Goal: Task Accomplishment & Management: Manage account settings

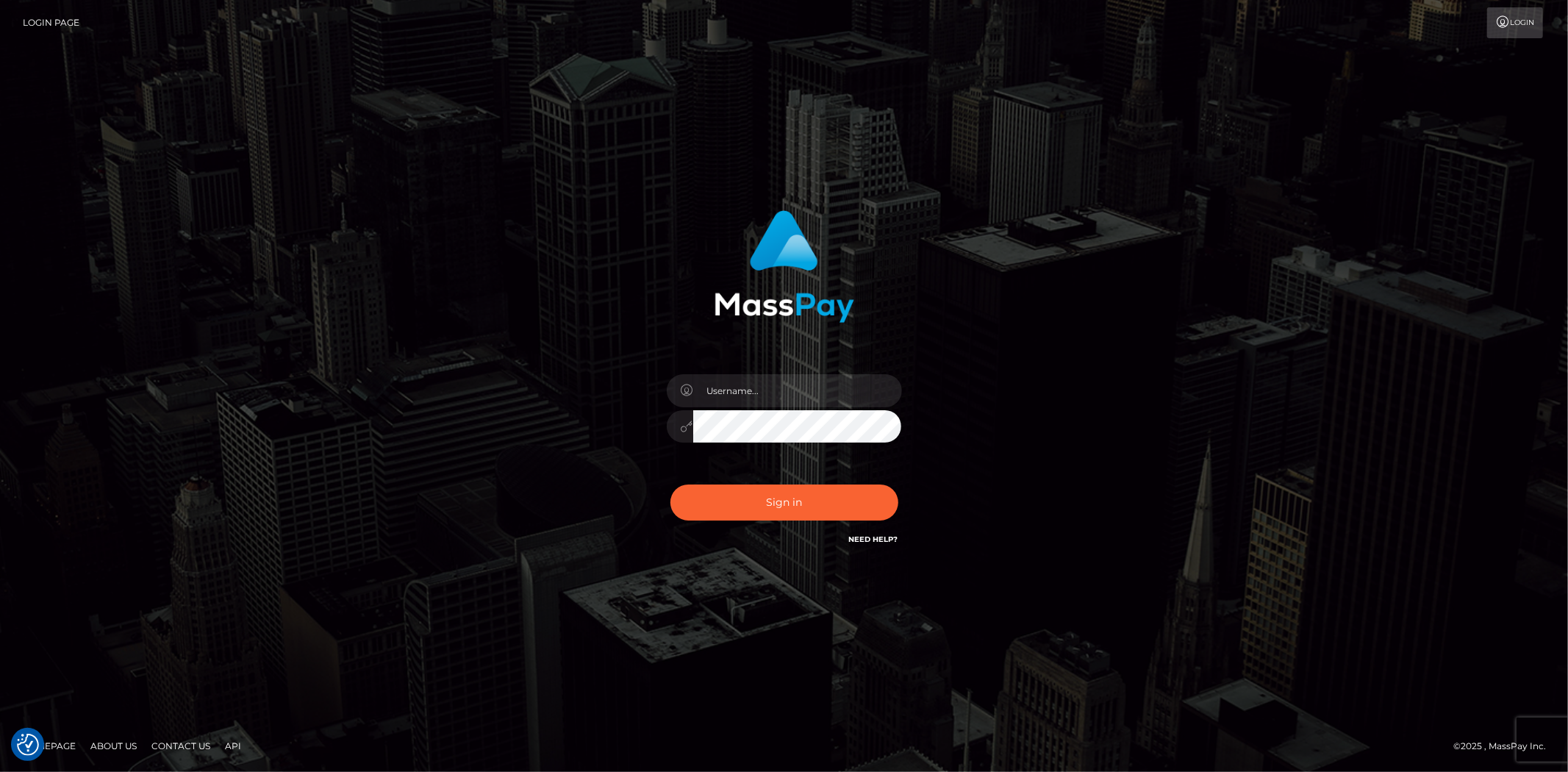
type input "Bern.Spree"
click at [763, 493] on button "Sign in" at bounding box center [784, 502] width 228 height 36
click at [748, 397] on input "text" at bounding box center [797, 391] width 209 height 33
type input "Bern.Spree"
click at [724, 487] on button "Sign in" at bounding box center [784, 502] width 228 height 36
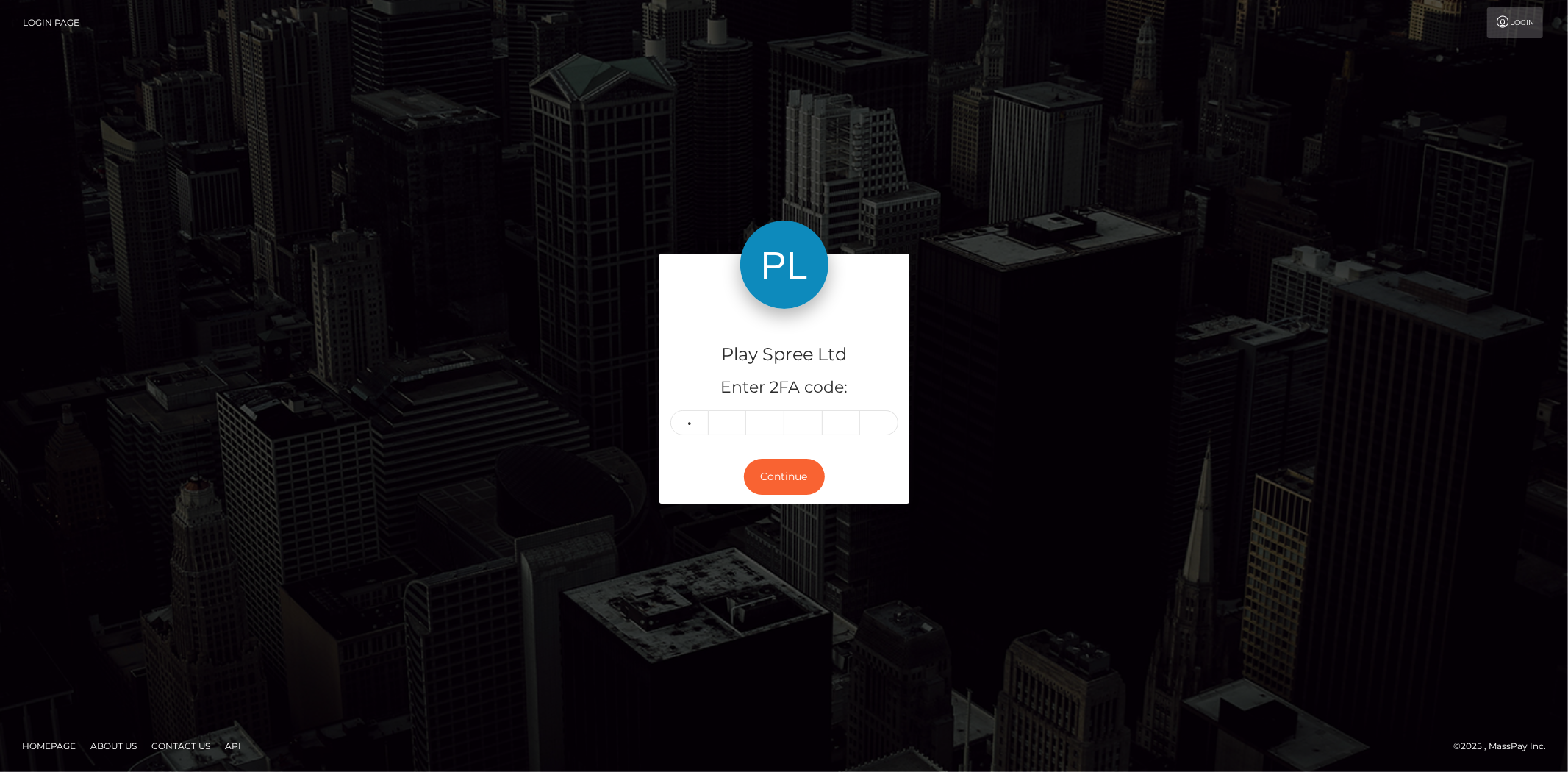
type input "8"
type input "5"
type input "8"
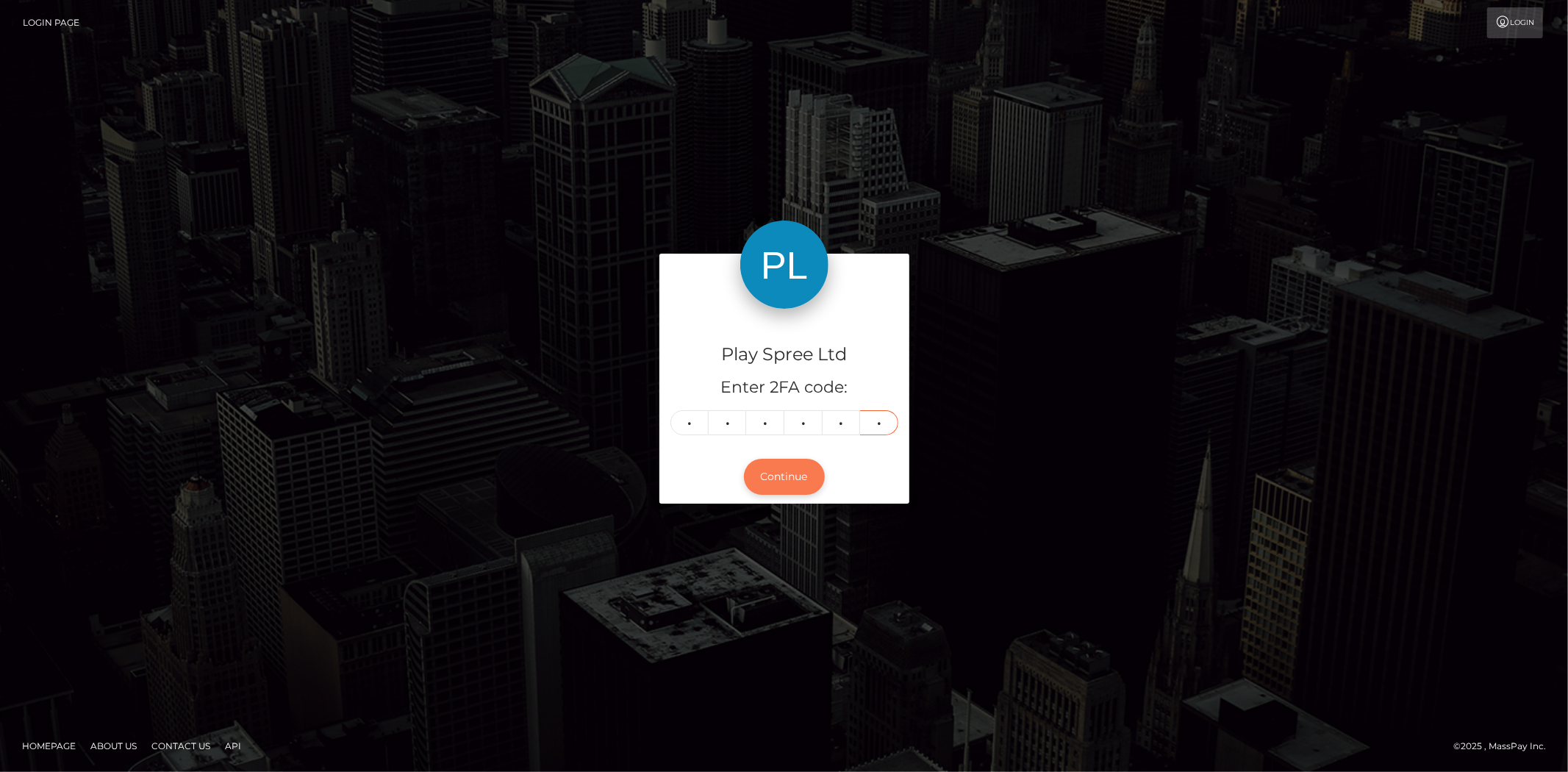
type input "5"
click at [775, 483] on button "Continue" at bounding box center [784, 476] width 81 height 36
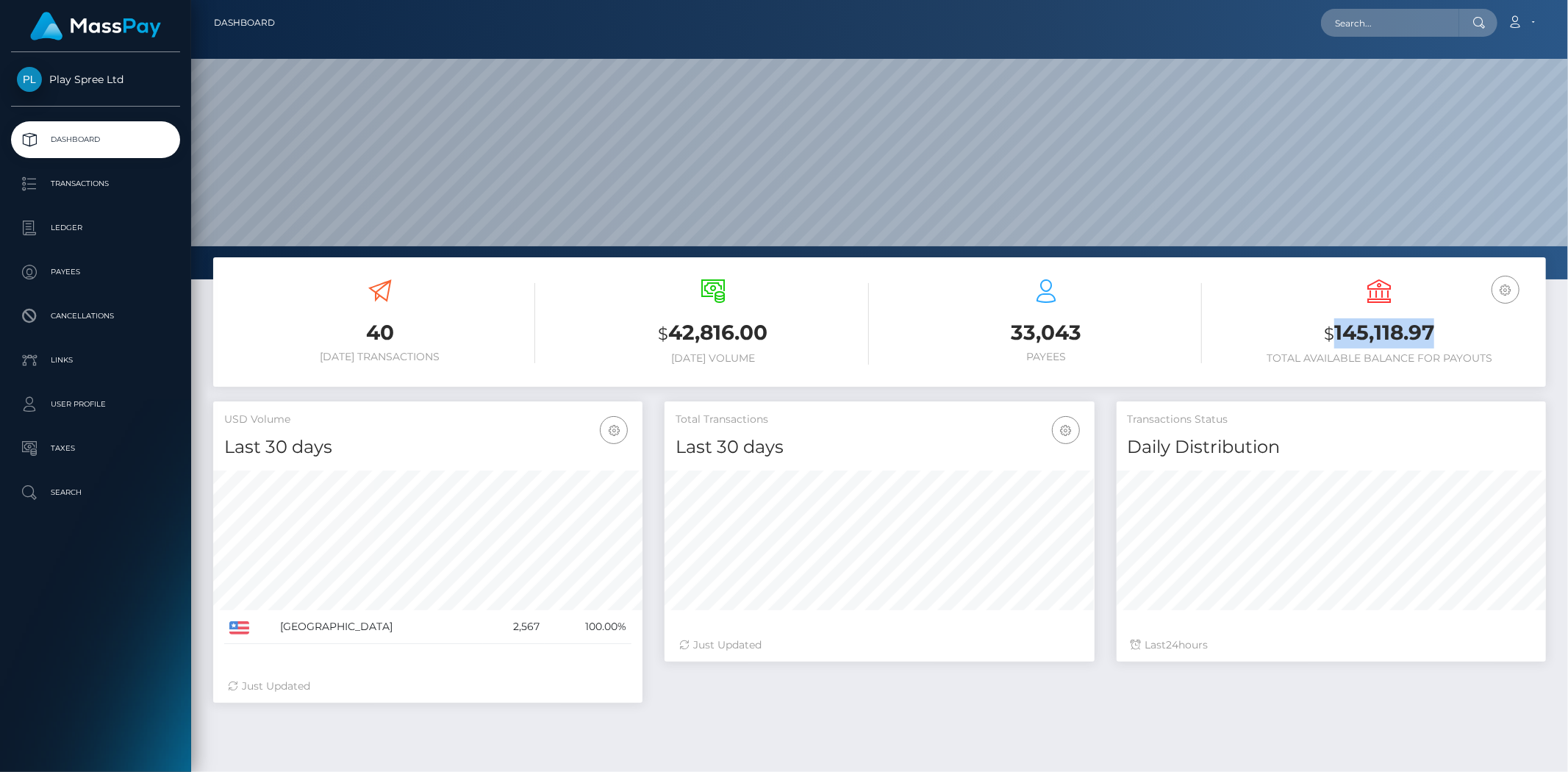
scroll to position [261, 430]
click at [1449, 326] on h3 "$ 145,118.97" at bounding box center [1379, 333] width 311 height 30
